Goal: Information Seeking & Learning: Learn about a topic

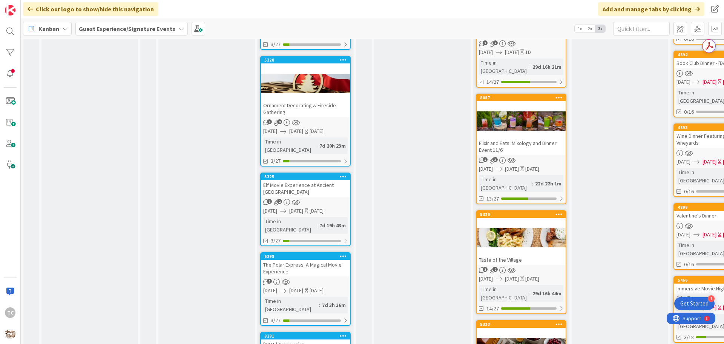
scroll to position [604, 0]
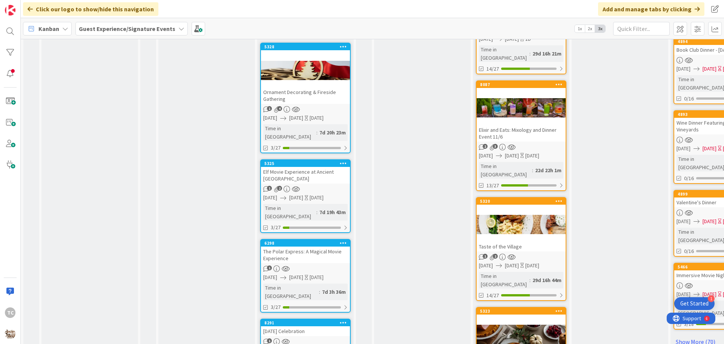
click at [298, 167] on div "Elf Movie Experience at Ancient [GEOGRAPHIC_DATA]" at bounding box center [305, 175] width 89 height 17
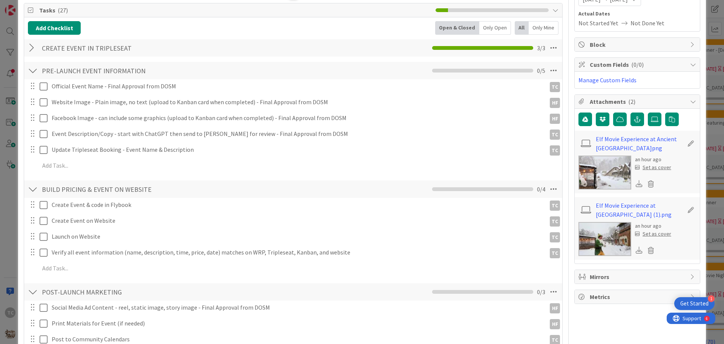
scroll to position [113, 0]
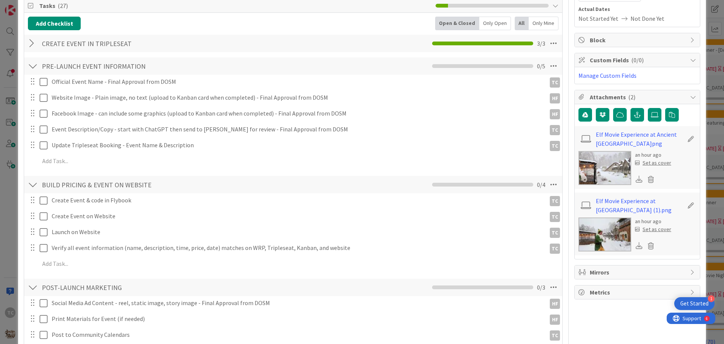
click at [599, 163] on img at bounding box center [605, 168] width 53 height 34
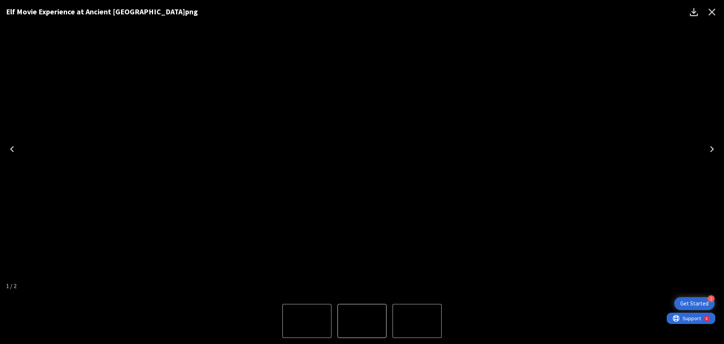
click at [712, 10] on icon "Close" at bounding box center [712, 12] width 12 height 12
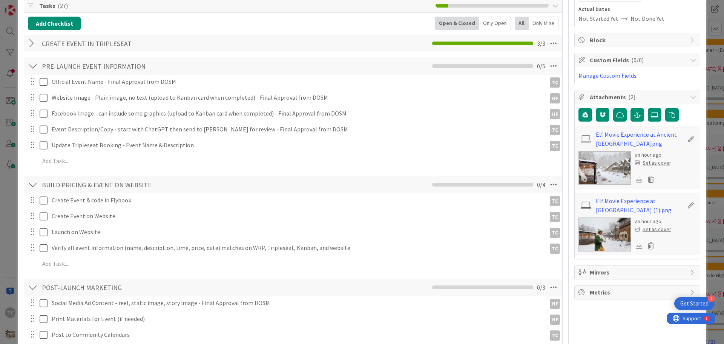
click at [645, 162] on div "Set as cover" at bounding box center [653, 163] width 36 height 8
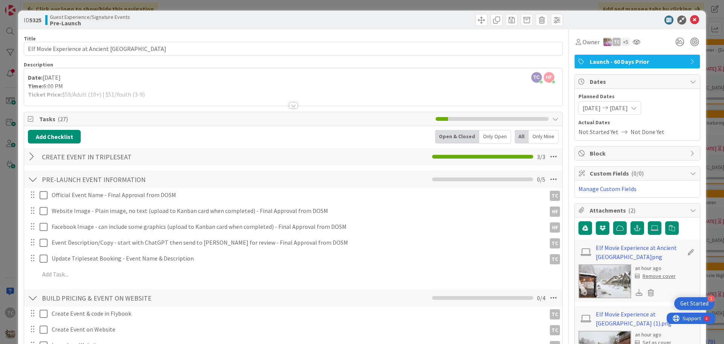
click at [339, 6] on div "ID 5325 Guest Experience/Signature Events Pre-Launch Title 44 / 128 Elf Movie E…" at bounding box center [362, 172] width 724 height 344
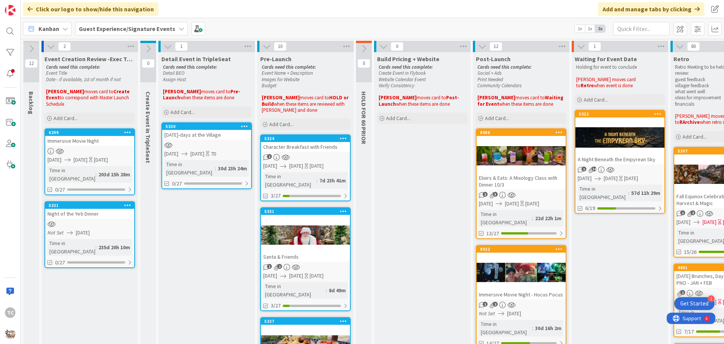
click at [290, 150] on div "Character Breakfast with Friends" at bounding box center [305, 147] width 89 height 10
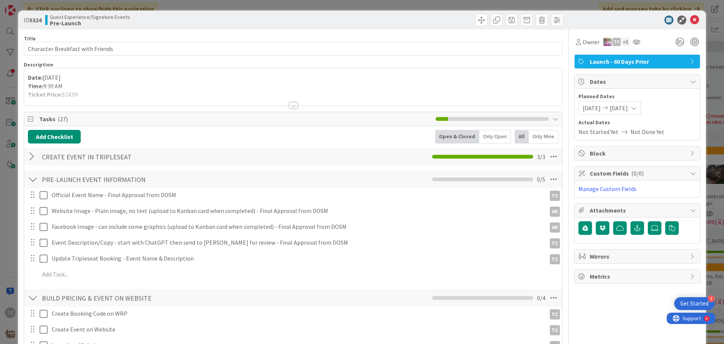
click at [316, 2] on div "ID 5324 Guest Experience/Signature Events Pre-Launch Title 32 / 128 Character B…" at bounding box center [362, 172] width 724 height 344
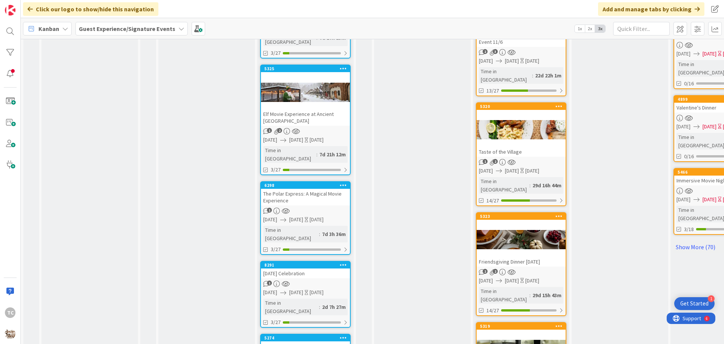
scroll to position [717, 0]
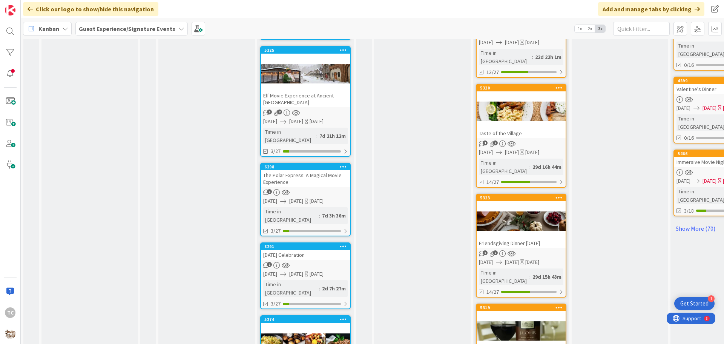
click at [309, 250] on div "[DATE] Celebration" at bounding box center [305, 255] width 89 height 10
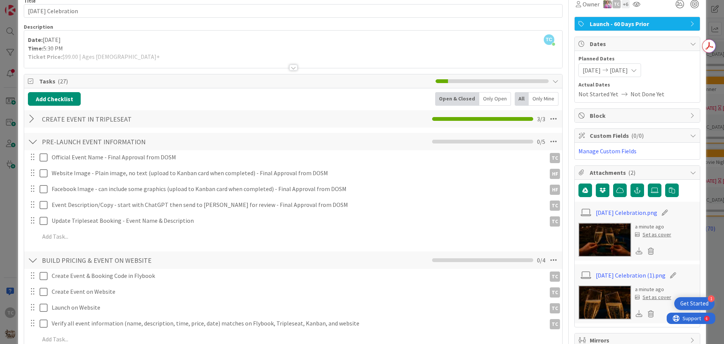
click at [582, 239] on img at bounding box center [605, 240] width 53 height 34
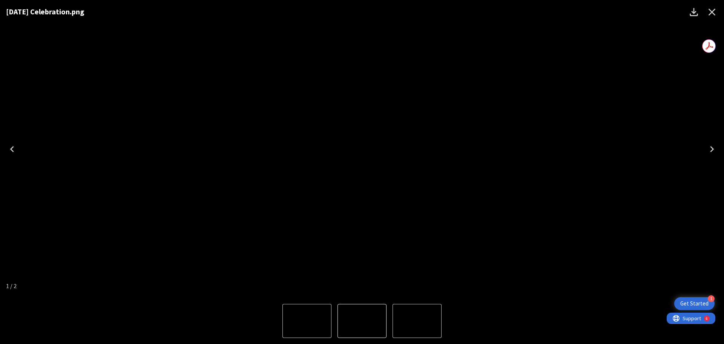
click at [713, 9] on icon "Close" at bounding box center [712, 12] width 12 height 12
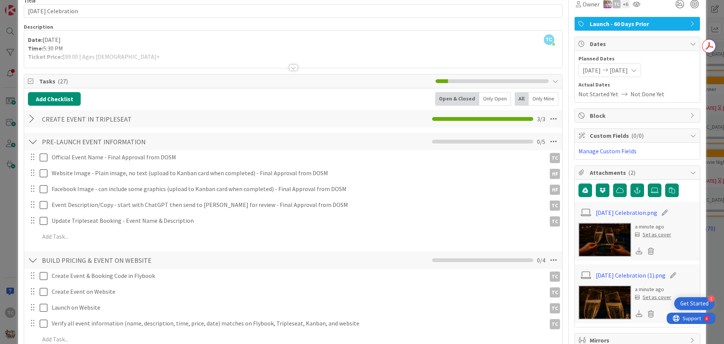
click at [644, 298] on div "Set as cover" at bounding box center [653, 297] width 36 height 8
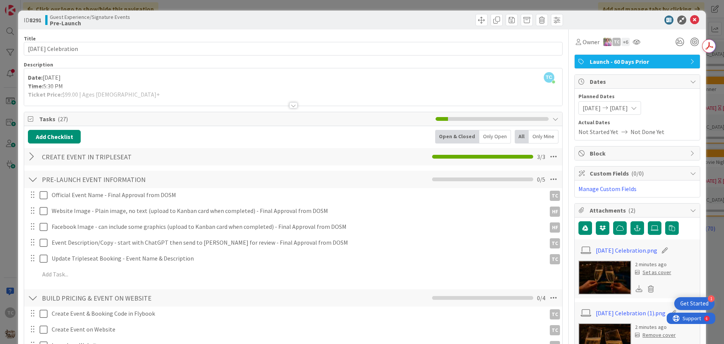
click at [366, 5] on div "ID 8291 Guest Experience/Signature Events Pre-Launch Title 26 / 128 [DATE] Cele…" at bounding box center [362, 172] width 724 height 344
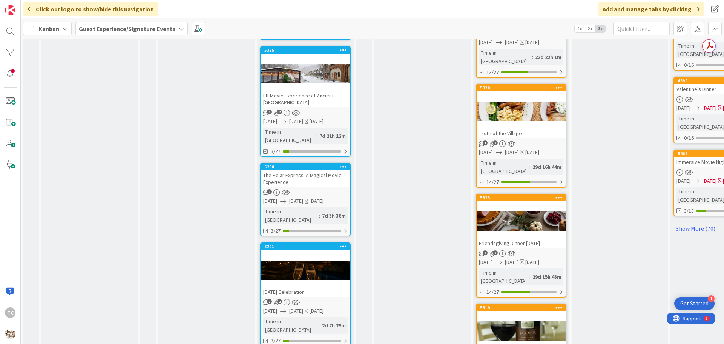
click at [298, 170] on div "The Polar Express: A Magical Movie Experience" at bounding box center [305, 178] width 89 height 17
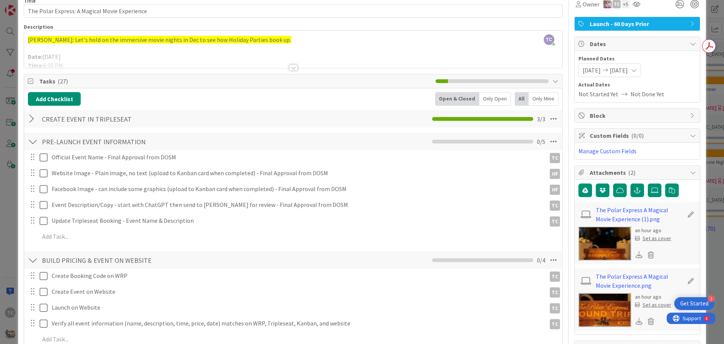
scroll to position [75, 0]
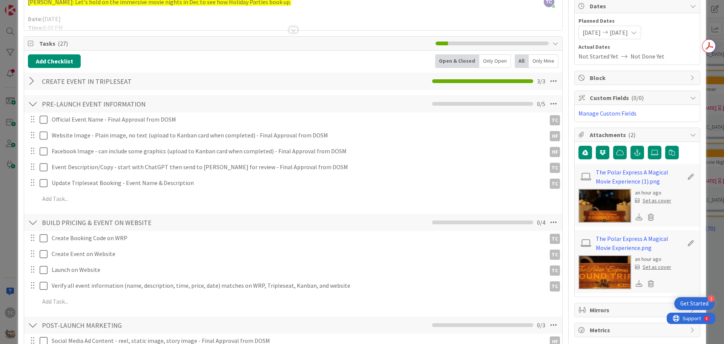
click at [608, 275] on img at bounding box center [605, 272] width 53 height 34
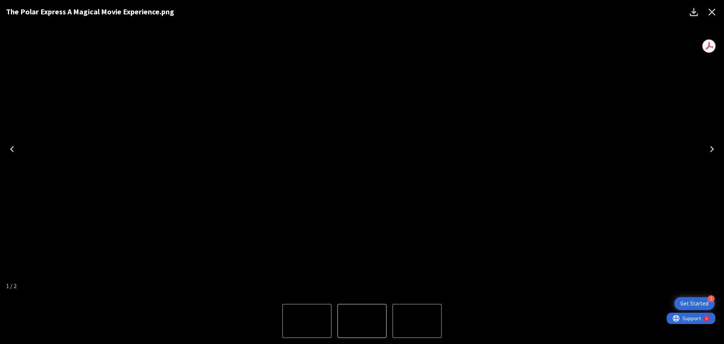
click at [708, 11] on icon "Close" at bounding box center [712, 12] width 12 height 12
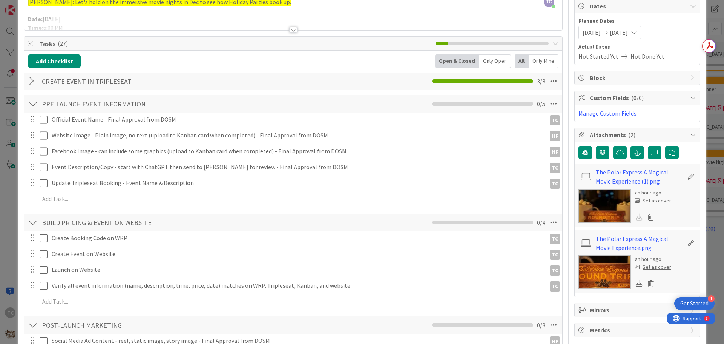
click at [646, 266] on div "Set as cover" at bounding box center [653, 267] width 36 height 8
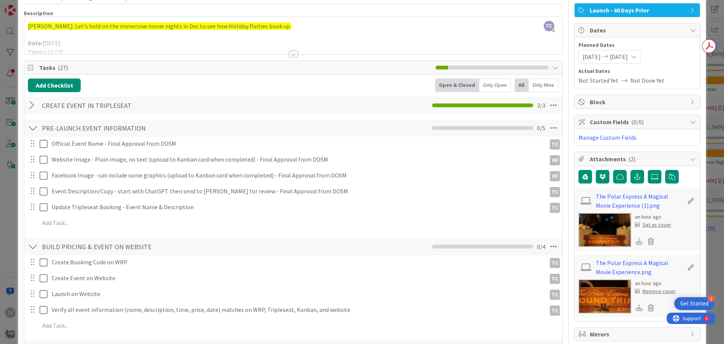
scroll to position [0, 0]
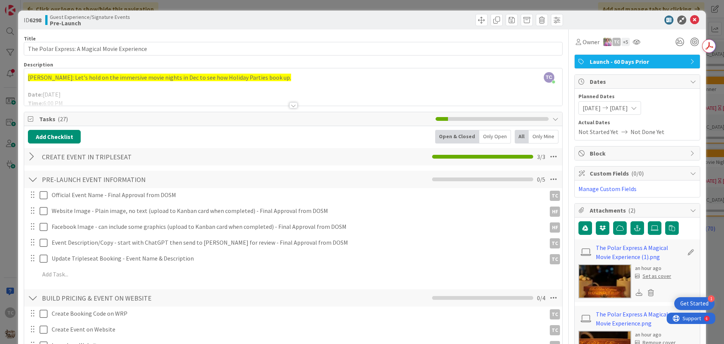
drag, startPoint x: 348, startPoint y: 5, endPoint x: 340, endPoint y: 20, distance: 17.4
click at [348, 6] on div "ID 6298 Guest Experience/Signature Events Pre-Launch Title 45 / 128 The Polar E…" at bounding box center [362, 172] width 724 height 344
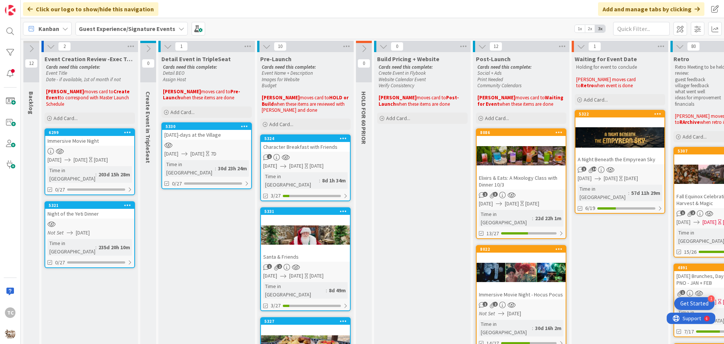
click at [482, 11] on div "Click our logo to show/hide this navigation Add and manage tabs by clicking" at bounding box center [373, 9] width 704 height 18
